Goal: Obtain resource: Obtain resource

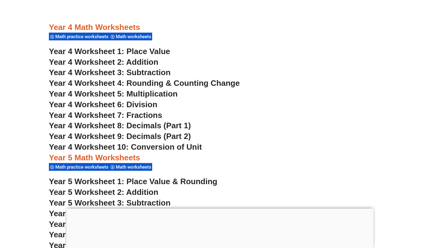
scroll to position [1117, 0]
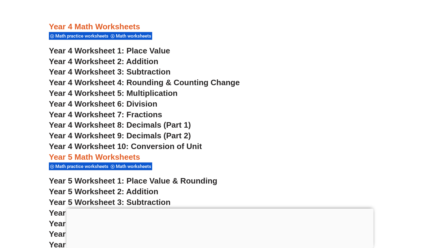
click at [142, 38] on span "Math worksheets" at bounding box center [134, 36] width 37 height 6
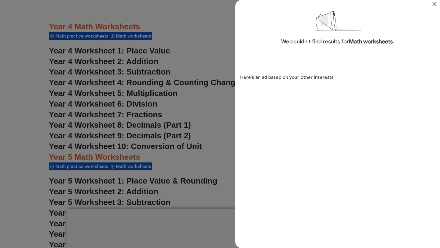
scroll to position [15, 0]
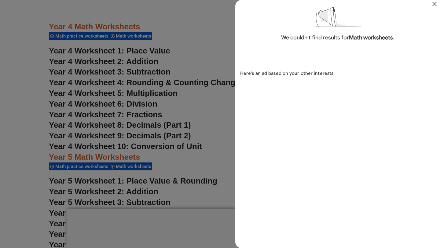
click at [435, 7] on icon "Close" at bounding box center [434, 3] width 7 height 7
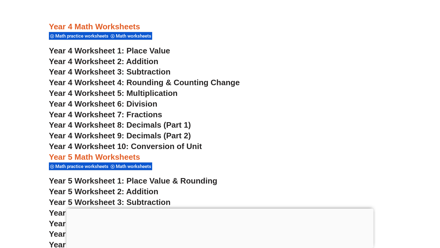
scroll to position [1117, 0]
click at [103, 33] on div "Math practice worksheets" at bounding box center [79, 36] width 61 height 8
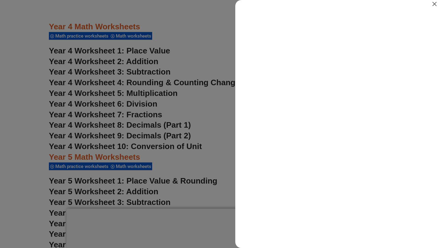
scroll to position [0, 0]
click at [434, 3] on icon "Close" at bounding box center [435, 4] width 4 height 4
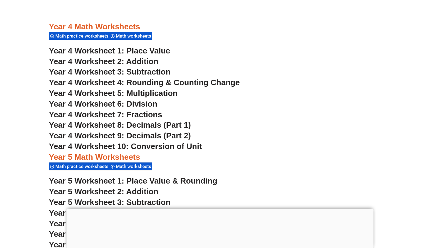
scroll to position [1117, 0]
click at [136, 125] on span "Year 4 Worksheet 8: Decimals (Part 1)" at bounding box center [120, 124] width 142 height 9
click at [113, 135] on span "Year 4 Worksheet 9: Decimals (Part 2)" at bounding box center [120, 135] width 142 height 9
click at [113, 91] on span "Year 4 Worksheet 5: Multiplication" at bounding box center [113, 93] width 129 height 9
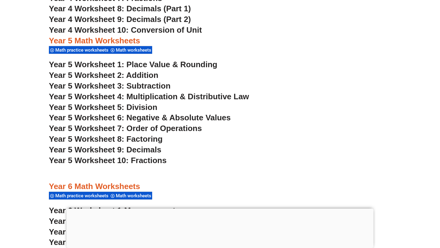
scroll to position [1235, 0]
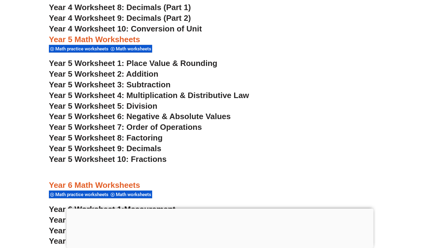
click at [95, 116] on span "Year 5 Worksheet 6: Negative & Absolute Values" at bounding box center [140, 116] width 182 height 9
click at [155, 63] on span "Year 5 Worksheet 1: Place Value & Rounding" at bounding box center [133, 63] width 168 height 9
click at [135, 96] on span "Year 5 Worksheet 4: Multiplication & Distributive Law" at bounding box center [149, 95] width 200 height 9
click at [147, 72] on span "Year 5 Worksheet 2: Addition" at bounding box center [103, 73] width 109 height 9
click at [183, 63] on span "Year 5 Worksheet 1: Place Value & Rounding" at bounding box center [133, 63] width 168 height 9
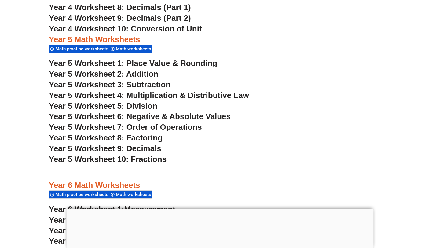
click at [147, 105] on span "Year 5 Worksheet 5: Division" at bounding box center [103, 106] width 109 height 9
click at [136, 127] on span "Year 5 Worksheet 7: Order of Operations" at bounding box center [125, 127] width 153 height 9
click at [144, 139] on span "Year 5 Worksheet 8: Factoring" at bounding box center [106, 137] width 114 height 9
click at [138, 151] on span "Year 5 Worksheet 9: Decimals" at bounding box center [105, 148] width 113 height 9
click at [138, 160] on span "Year 5 Worksheet 10: Fractions" at bounding box center [108, 159] width 118 height 9
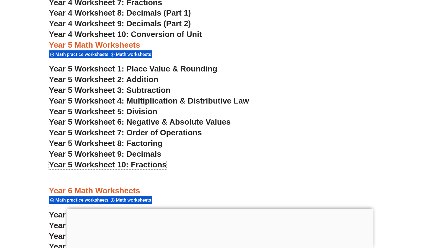
scroll to position [1220, 0]
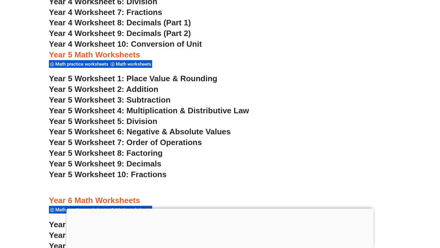
click at [135, 121] on span "Year 5 Worksheet 5: Division" at bounding box center [103, 121] width 109 height 9
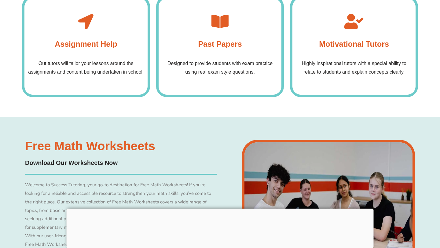
scroll to position [2422, 0]
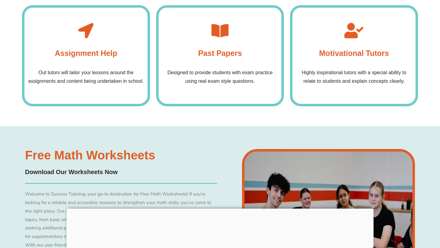
click at [218, 37] on icon at bounding box center [219, 30] width 15 height 15
click at [127, 59] on div "Assignment Help Out tutors will tailor your lessons around the assignments and …" at bounding box center [86, 56] width 128 height 102
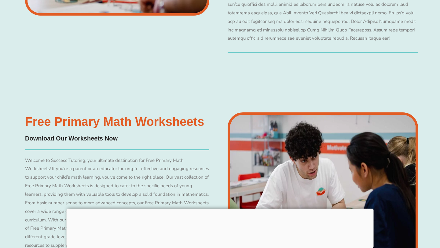
scroll to position [3290, 0]
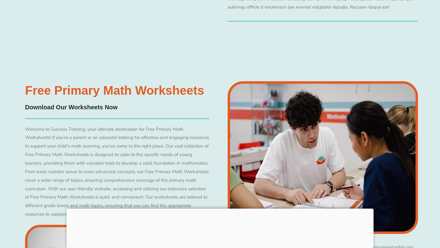
click at [107, 107] on h4 "Download Our Worksheets Now" at bounding box center [117, 107] width 184 height 9
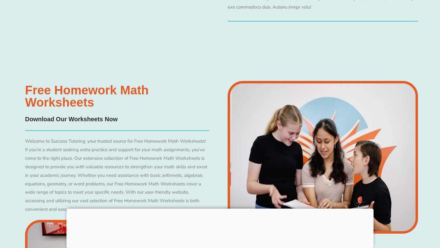
scroll to position [3738, 0]
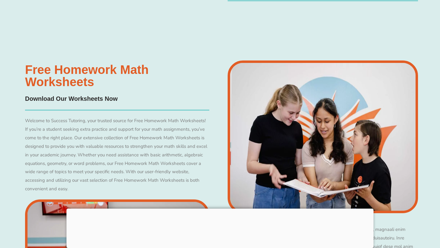
click at [106, 100] on h4 "Download Our Worksheets Now" at bounding box center [117, 98] width 184 height 9
click at [280, 121] on img at bounding box center [323, 137] width 190 height 153
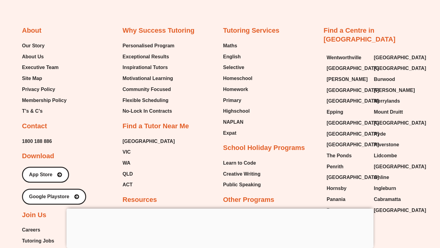
scroll to position [4454, 0]
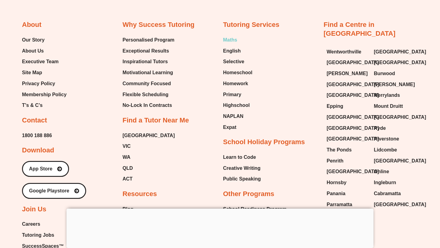
click at [234, 45] on span "Maths" at bounding box center [230, 39] width 14 height 9
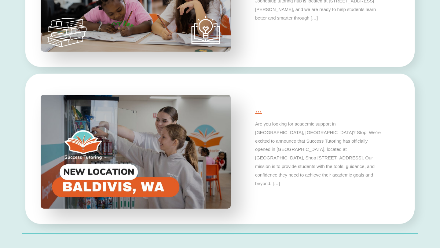
scroll to position [1534, 0]
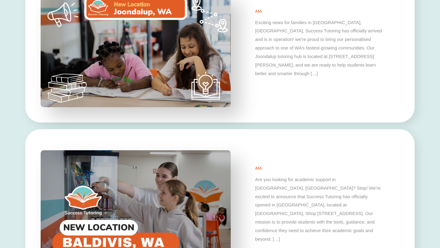
type input "*"
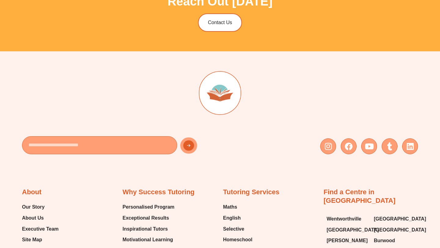
scroll to position [2179, 0]
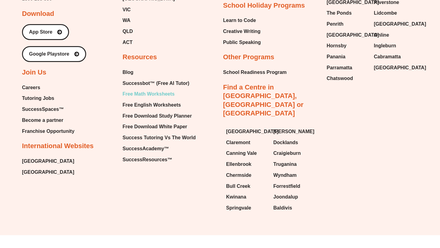
click at [146, 93] on span "Free Math Worksheets" at bounding box center [149, 94] width 52 height 9
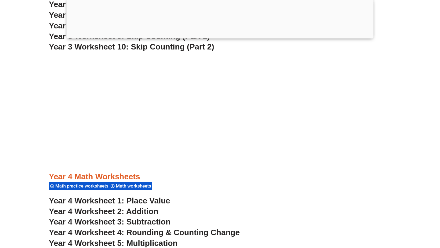
scroll to position [1146, 0]
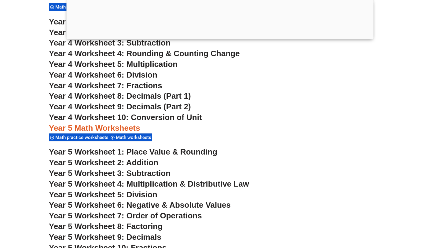
click at [86, 137] on span "Math practice worksheets" at bounding box center [82, 138] width 55 height 6
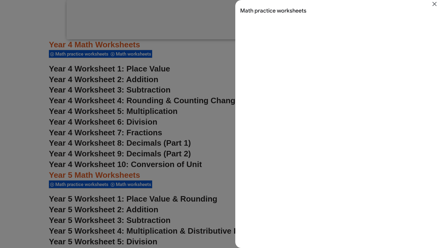
scroll to position [0, 0]
click at [435, 6] on icon "Close" at bounding box center [434, 3] width 7 height 7
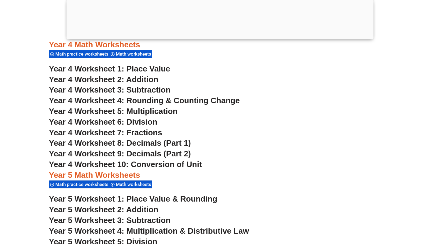
scroll to position [1146, 0]
click at [89, 176] on h3 "Year 5 Math Worksheets" at bounding box center [220, 175] width 342 height 10
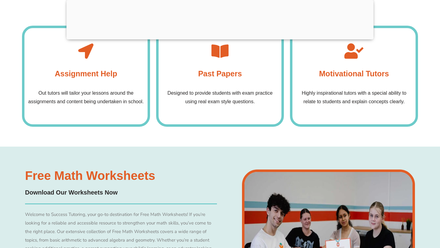
scroll to position [2538, 0]
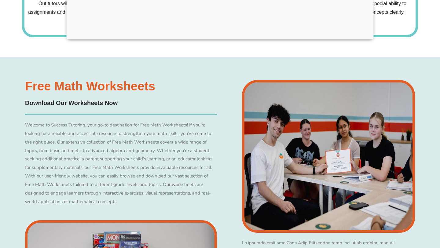
click at [96, 99] on h4 "Download Our Worksheets Now" at bounding box center [121, 102] width 192 height 9
click at [95, 103] on h4 "Download Our Worksheets Now" at bounding box center [121, 102] width 192 height 9
click at [288, 182] on img at bounding box center [328, 156] width 173 height 153
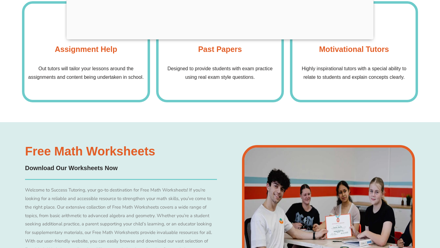
scroll to position [2402, 0]
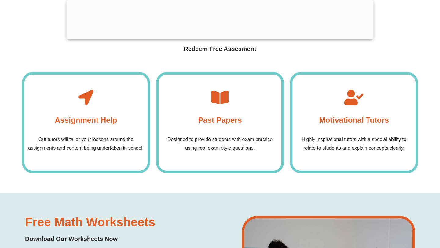
click at [240, 146] on p "Designed to provide students with exam practice using real exam style questions." at bounding box center [220, 143] width 117 height 17
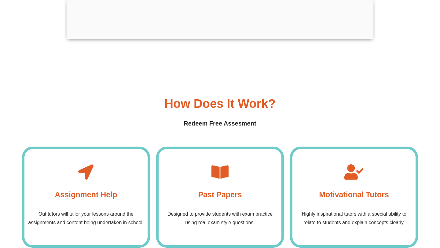
scroll to position [2327, 0]
